Goal: Complete application form

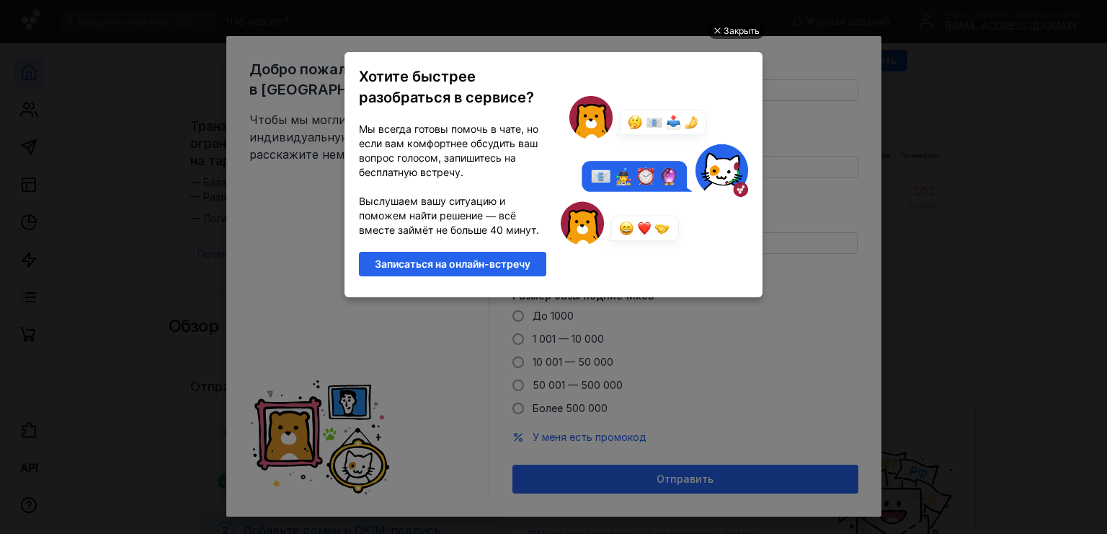
click at [738, 33] on div "Закрыть" at bounding box center [742, 31] width 36 height 16
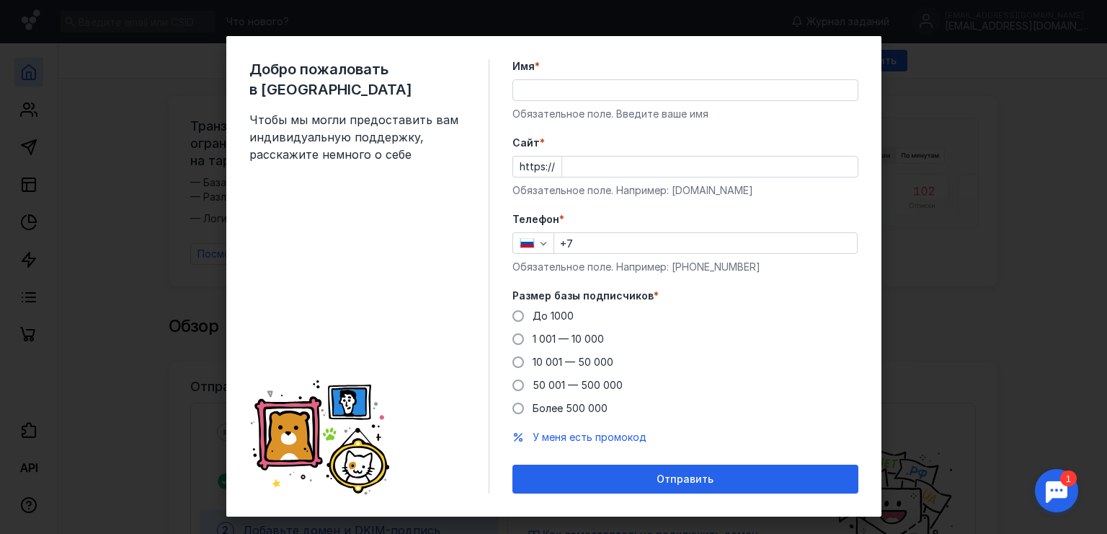
click at [590, 92] on input "Имя *" at bounding box center [685, 90] width 345 height 20
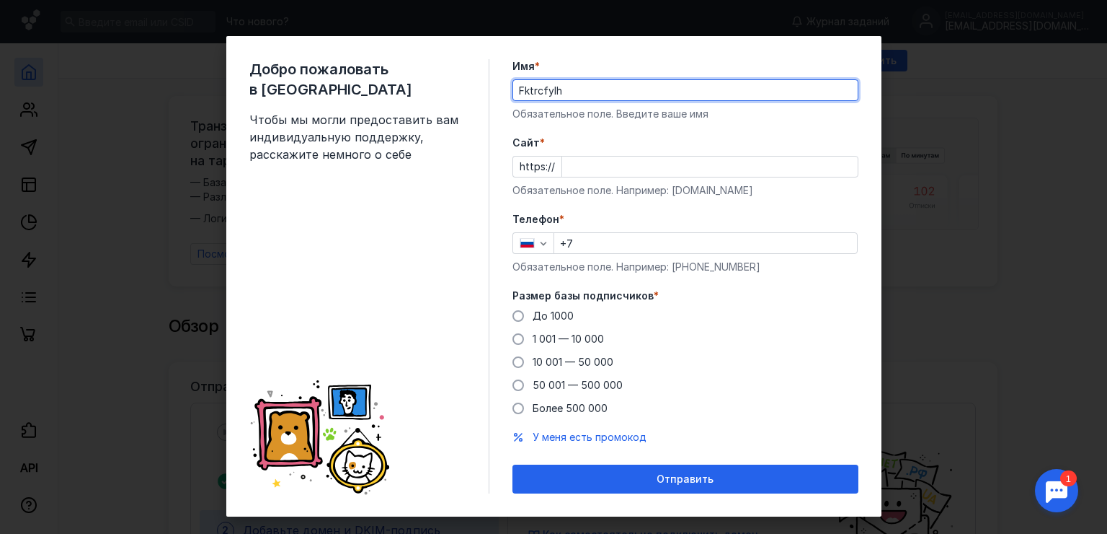
click at [597, 164] on input "Cайт *" at bounding box center [710, 166] width 296 height 20
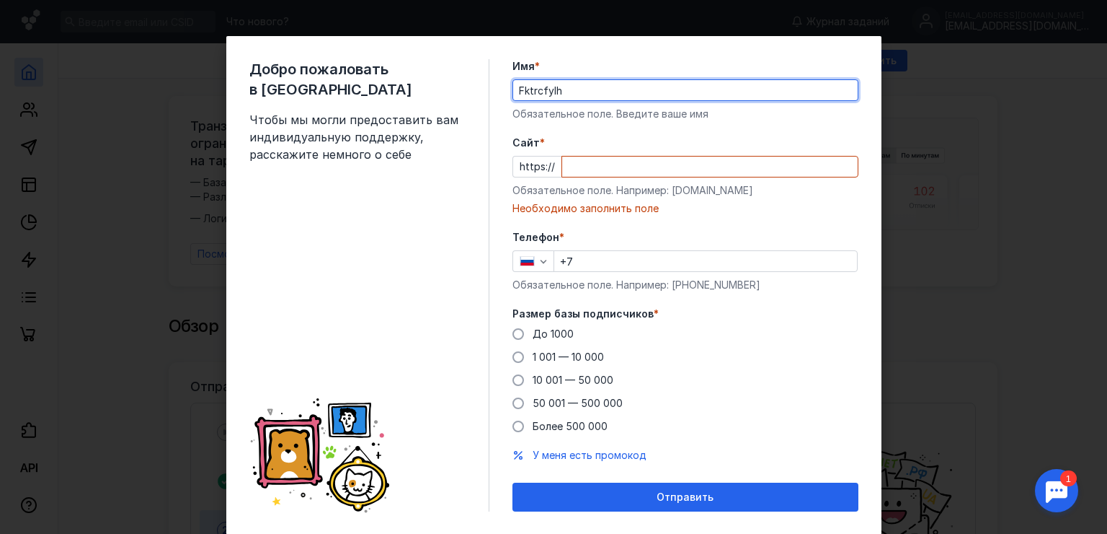
drag, startPoint x: 575, startPoint y: 89, endPoint x: 465, endPoint y: 89, distance: 110.3
click at [465, 89] on div "Добро пожаловать в Sendsay Чтобы мы могли предоставить вам индивидуальную подде…" at bounding box center [553, 285] width 655 height 498
type input "[PERSON_NAME]"
click at [572, 132] on form "Имя * [PERSON_NAME] поле. Введите ваше имя [PERSON_NAME] * https:// Обязательно…" at bounding box center [686, 285] width 346 height 452
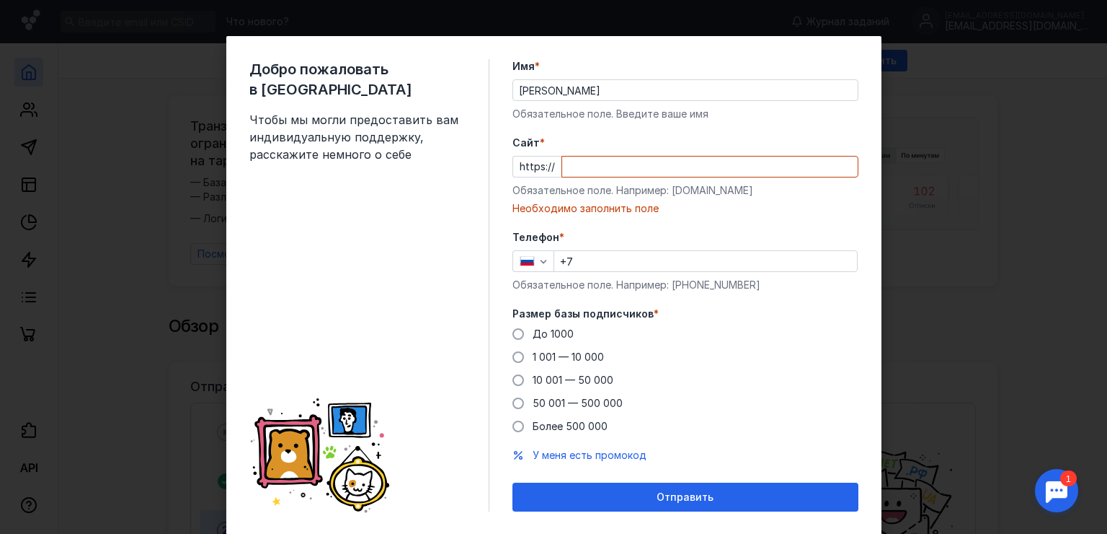
click at [681, 161] on input "Cайт *" at bounding box center [710, 166] width 296 height 20
click at [918, 149] on div "Добро пожаловать в Sendsay Чтобы мы могли предоставить вам индивидуальную подде…" at bounding box center [553, 267] width 1107 height 534
click at [978, 84] on div "Добро пожаловать в Sendsay Чтобы мы могли предоставить вам индивидуальную подде…" at bounding box center [553, 267] width 1107 height 534
click at [133, 83] on div "Добро пожаловать в Sendsay Чтобы мы могли предоставить вам индивидуальную подде…" at bounding box center [553, 267] width 1107 height 534
